Goal: Ask a question

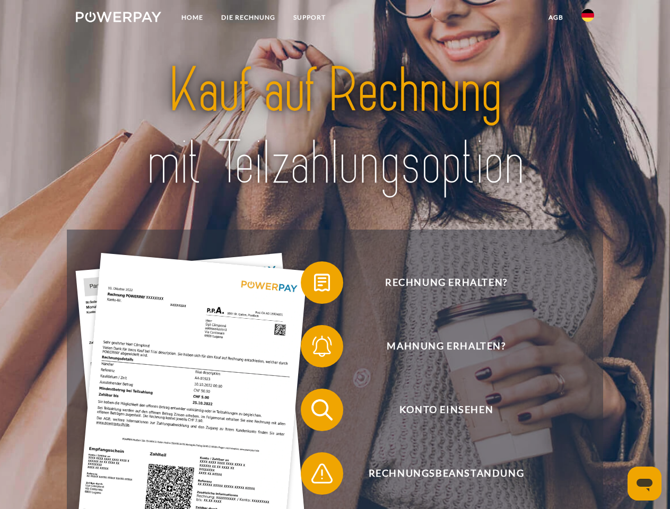
click at [118, 19] on img at bounding box center [118, 17] width 85 height 11
click at [588, 19] on img at bounding box center [587, 15] width 13 height 13
click at [555, 18] on link "agb" at bounding box center [555, 17] width 33 height 19
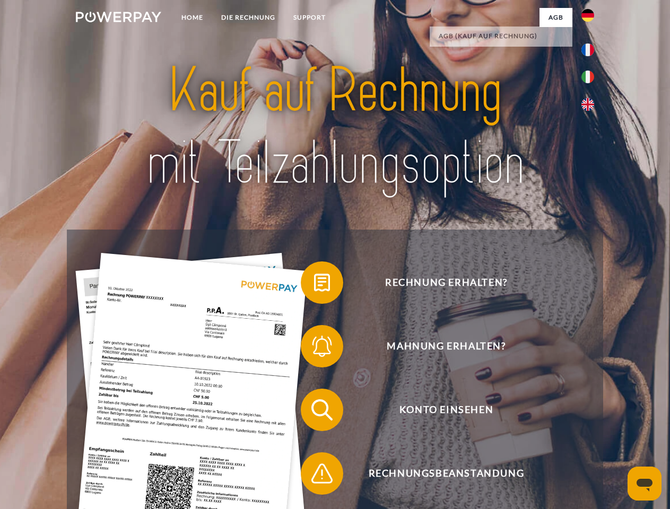
click at [314, 285] on span at bounding box center [306, 282] width 53 height 53
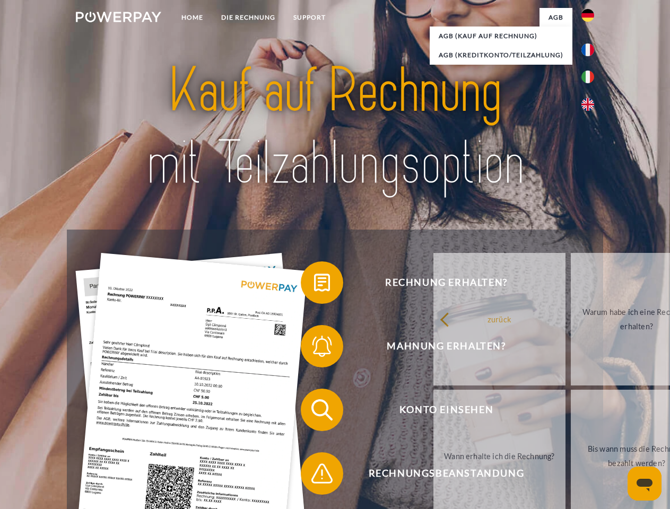
click at [314, 348] on span at bounding box center [306, 346] width 53 height 53
click at [571, 412] on link "Bis wann muss die Rechnung bezahlt werden?" at bounding box center [637, 456] width 132 height 133
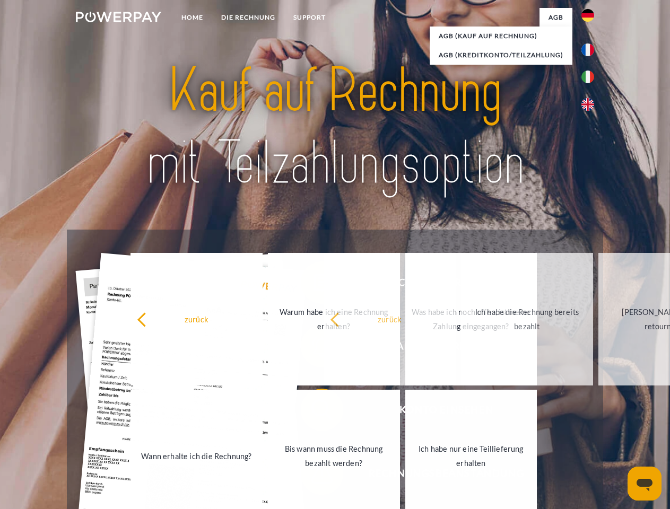
click at [405, 476] on link "Ich habe nur eine Teillieferung erhalten" at bounding box center [471, 456] width 132 height 133
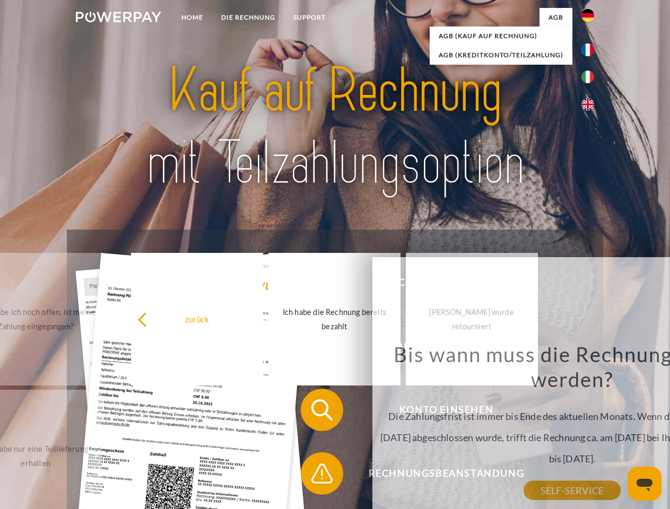
click at [644, 484] on icon "Messaging-Fenster öffnen" at bounding box center [645, 485] width 16 height 13
